Goal: Task Accomplishment & Management: Manage account settings

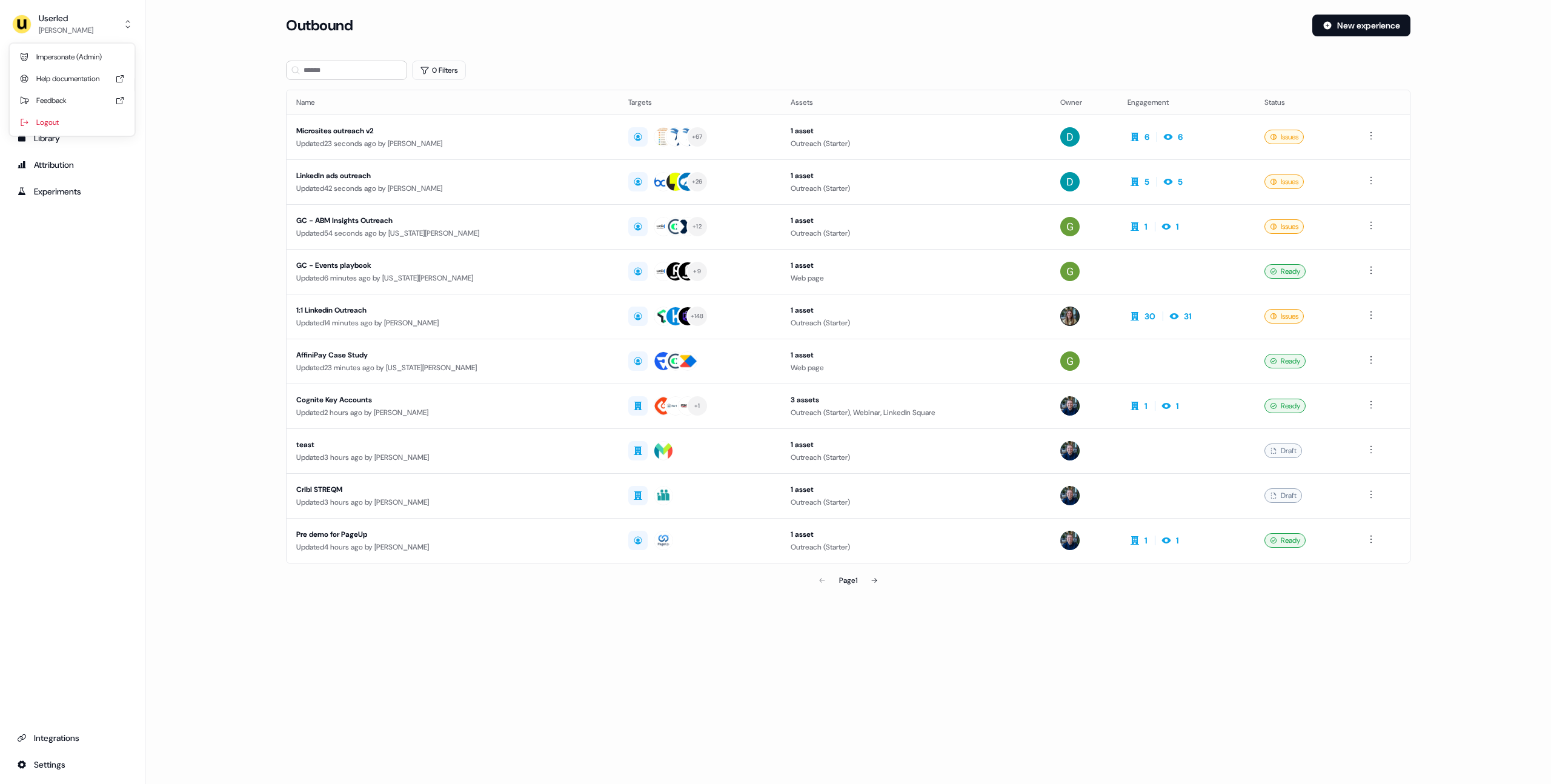
click at [83, 23] on div "Userled" at bounding box center [66, 18] width 55 height 12
click at [91, 68] on div "Help documentation" at bounding box center [72, 79] width 115 height 22
click at [72, 9] on div "Userled [PERSON_NAME] Prospects Outbound Inbound Library Attribution Experiment…" at bounding box center [72, 392] width 145 height 784
click at [69, 20] on div "Userled" at bounding box center [66, 18] width 55 height 12
drag, startPoint x: 104, startPoint y: 53, endPoint x: 131, endPoint y: 76, distance: 35.5
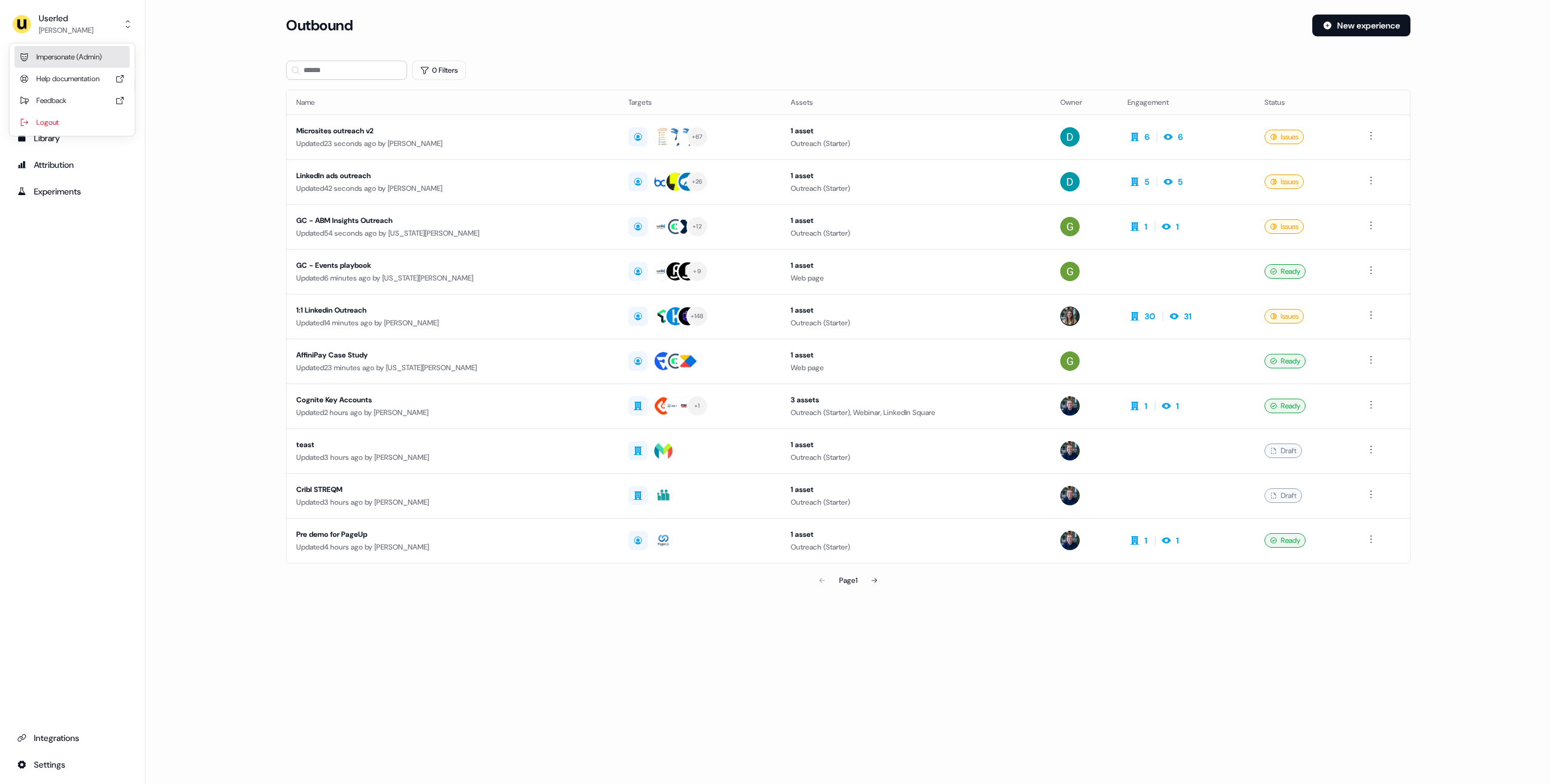
click at [103, 53] on div "Impersonate (Admin)" at bounding box center [72, 57] width 115 height 22
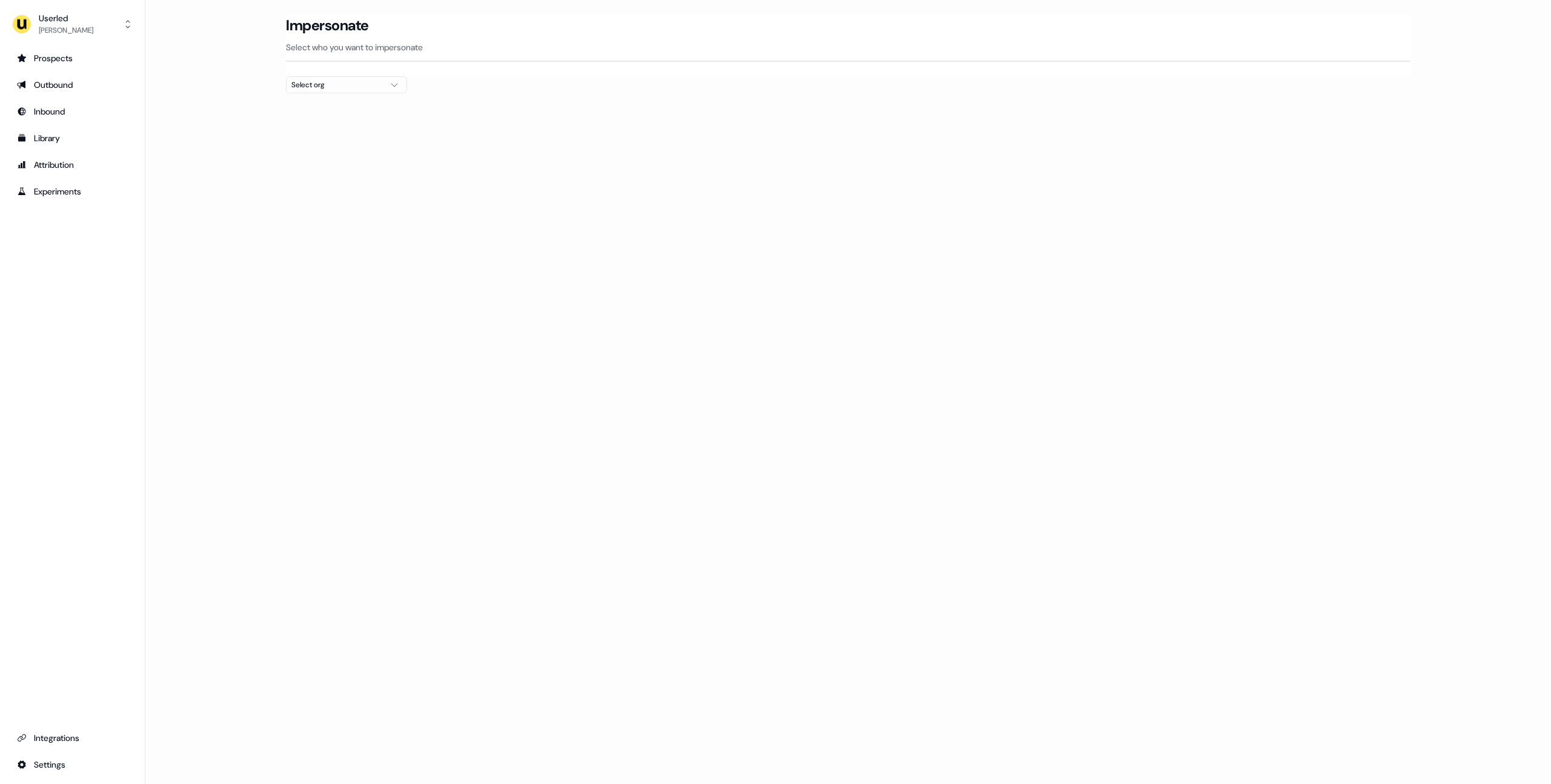
click at [343, 83] on div "Select org" at bounding box center [337, 85] width 91 height 12
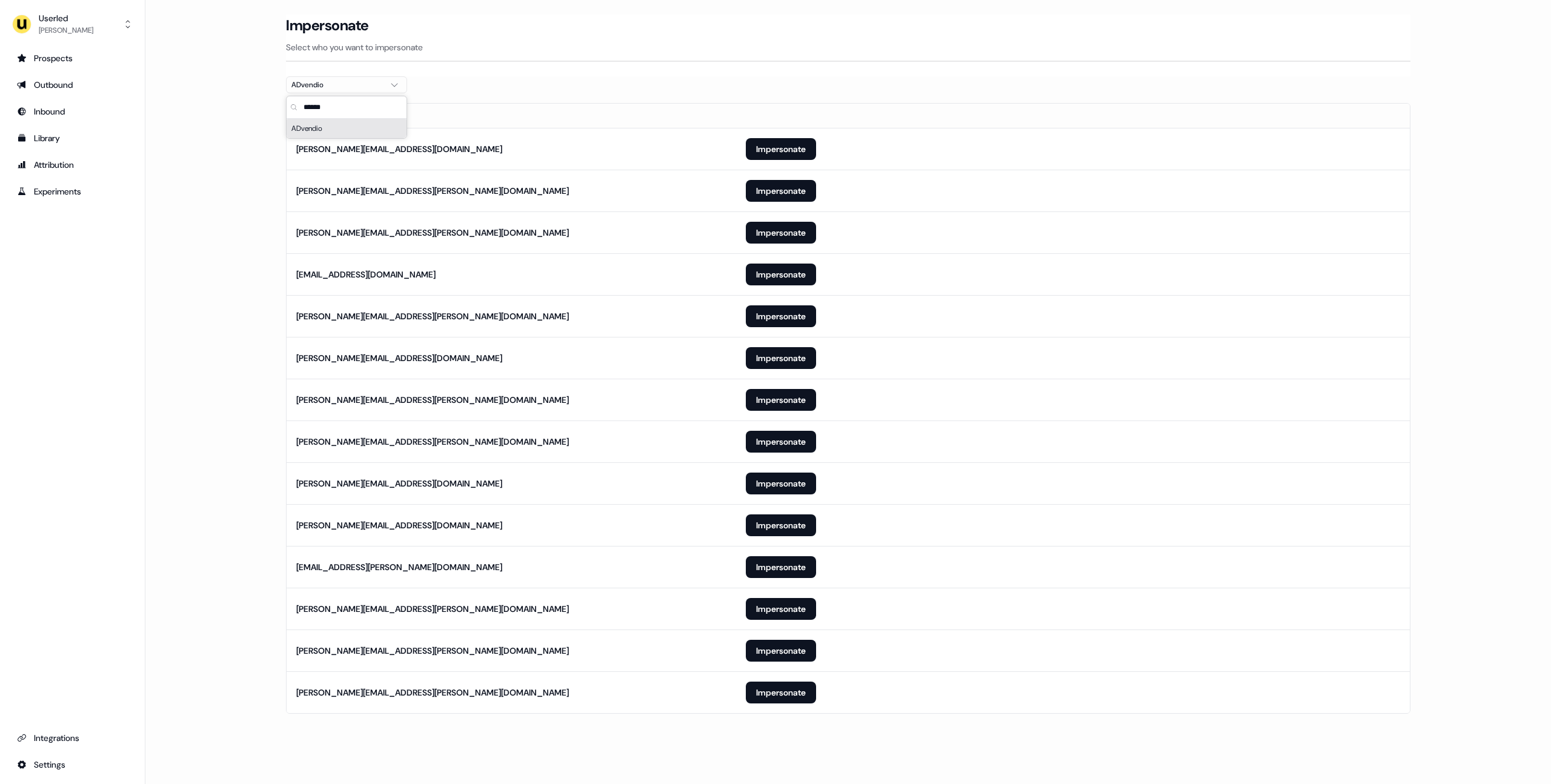
type input "******"
click at [254, 143] on main "Loading... Impersonate Select who you want to impersonate ADvendio Email [PERSO…" at bounding box center [848, 381] width 1406 height 733
click at [767, 646] on button "Impersonate" at bounding box center [781, 650] width 70 height 22
